Goal: Task Accomplishment & Management: Complete application form

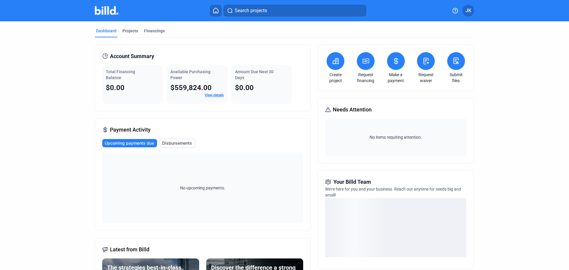
click at [458, 67] on button at bounding box center [456, 61] width 18 height 18
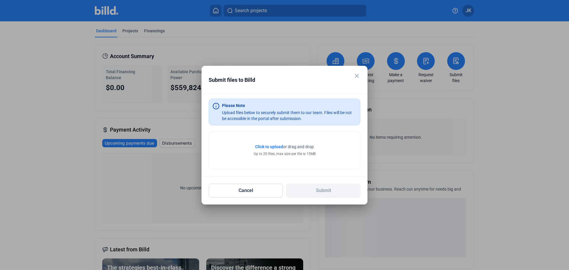
click at [278, 147] on span "Click to upload" at bounding box center [269, 146] width 28 height 5
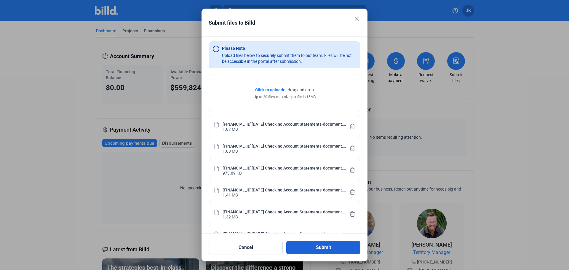
click at [317, 247] on button "Submit" at bounding box center [323, 248] width 74 height 14
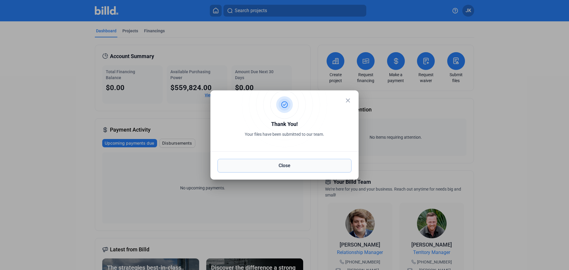
click at [280, 163] on button "Close" at bounding box center [285, 166] width 134 height 14
